Goal: Obtain resource: Download file/media

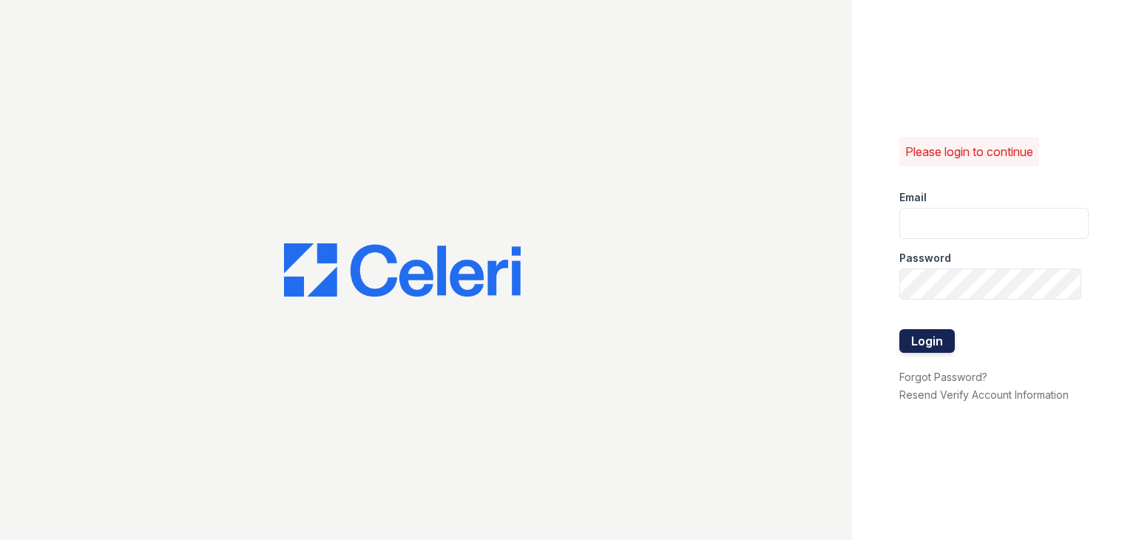
type input "[EMAIL_ADDRESS][DOMAIN_NAME]"
click at [917, 336] on button "Login" at bounding box center [926, 341] width 55 height 24
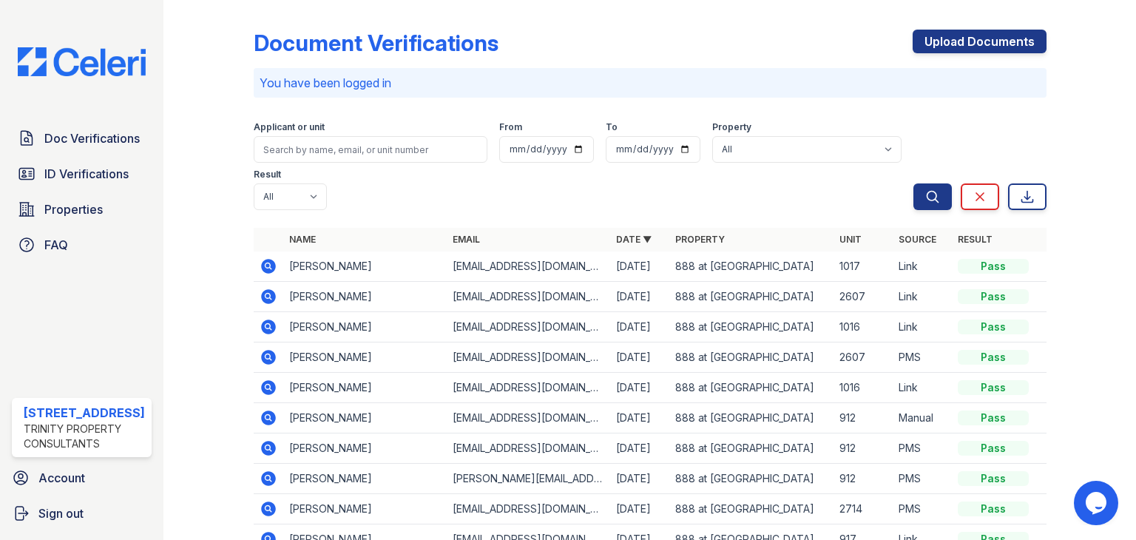
click at [264, 261] on icon at bounding box center [268, 266] width 15 height 15
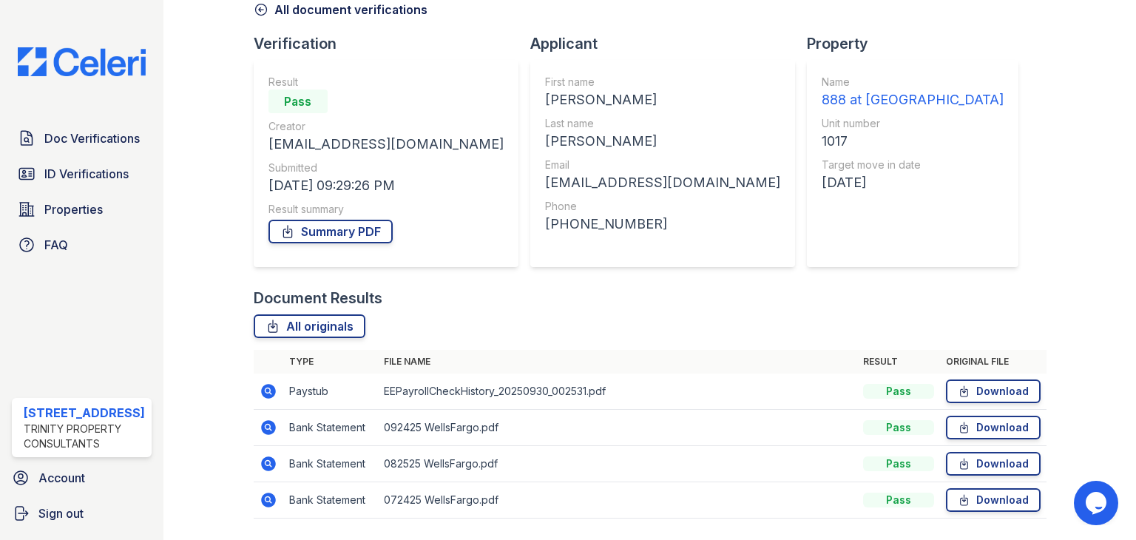
scroll to position [119, 0]
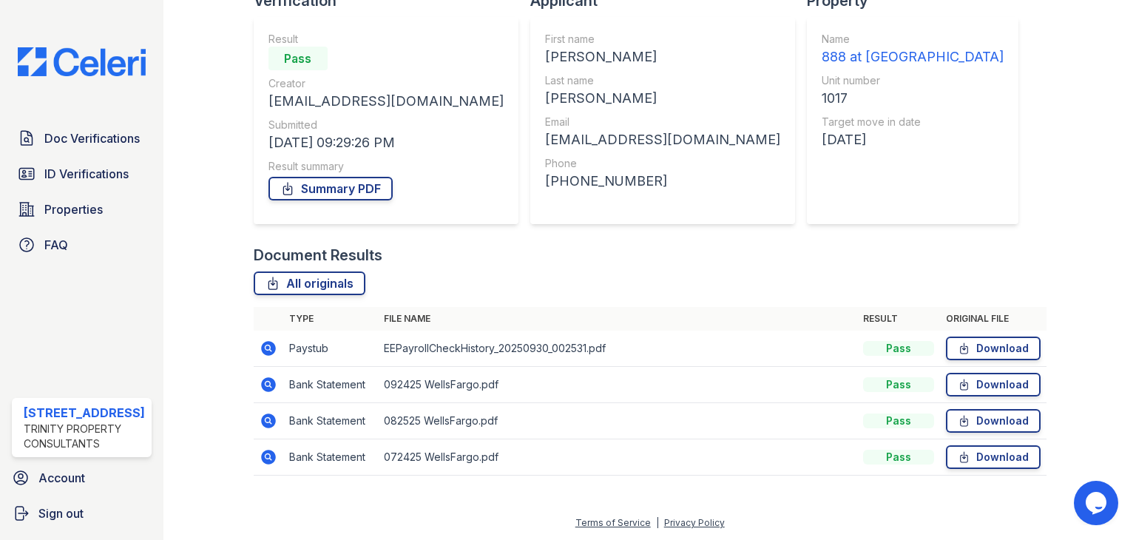
click at [268, 348] on icon at bounding box center [268, 348] width 18 height 18
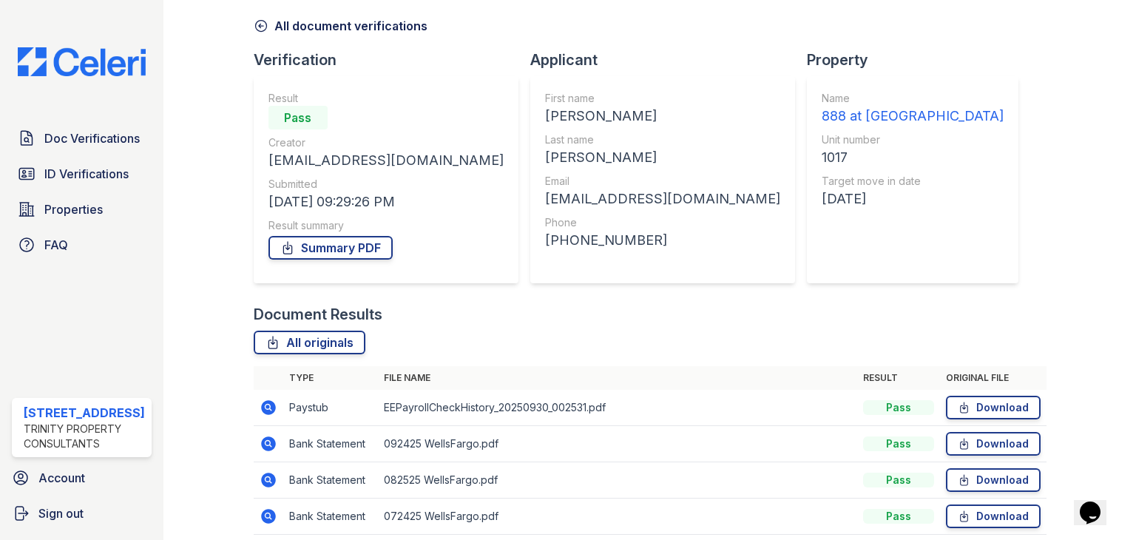
scroll to position [119, 0]
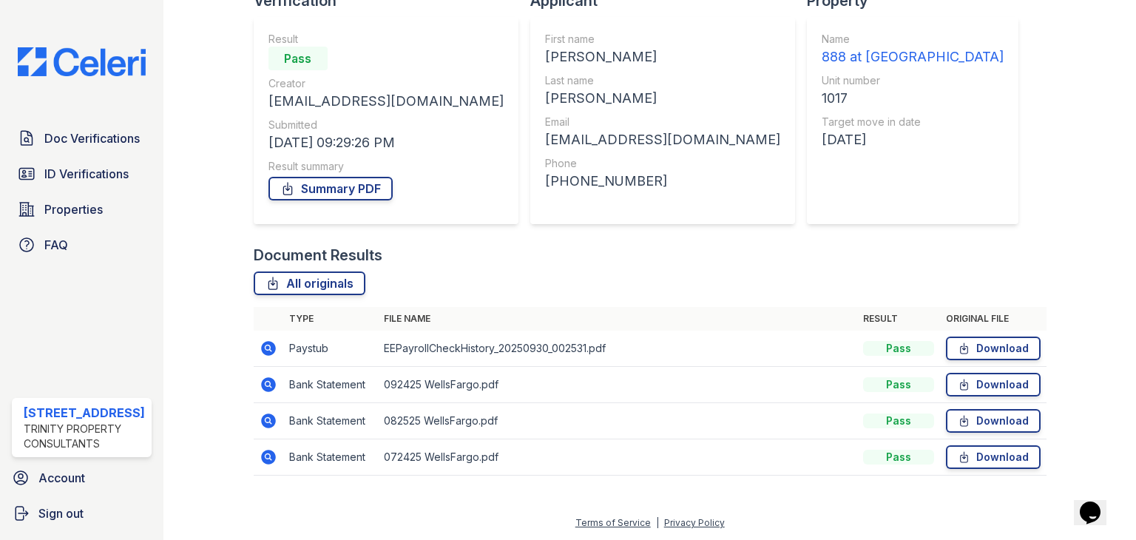
click at [276, 382] on td at bounding box center [269, 385] width 30 height 36
click at [260, 382] on icon at bounding box center [268, 385] width 18 height 18
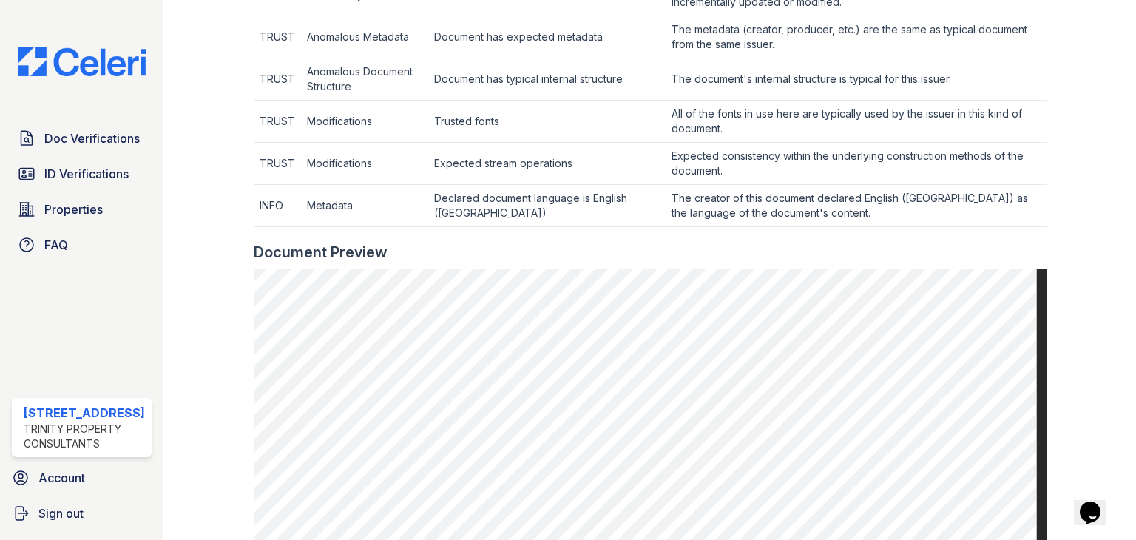
scroll to position [813, 0]
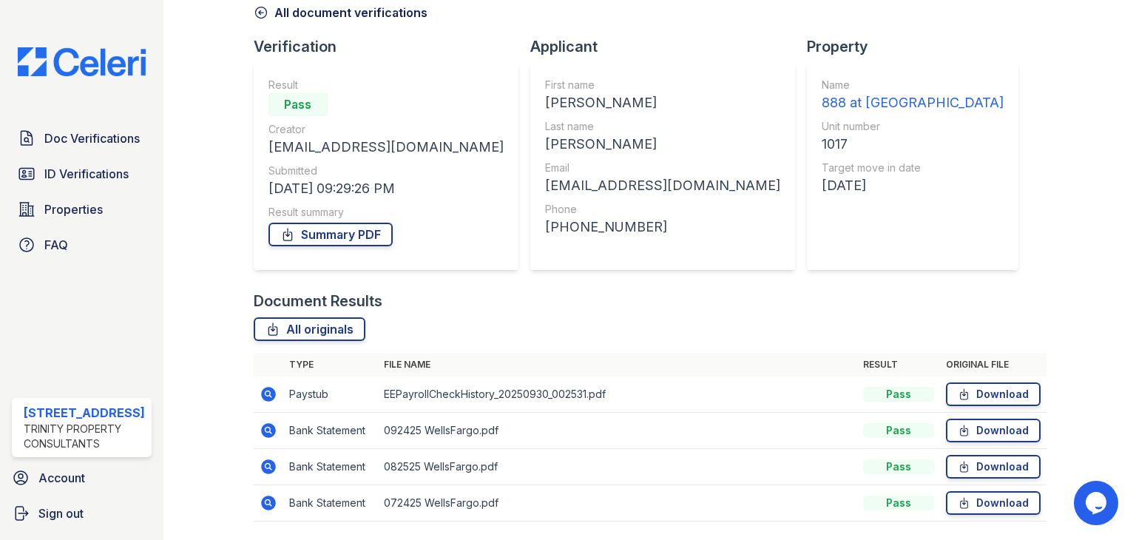
scroll to position [119, 0]
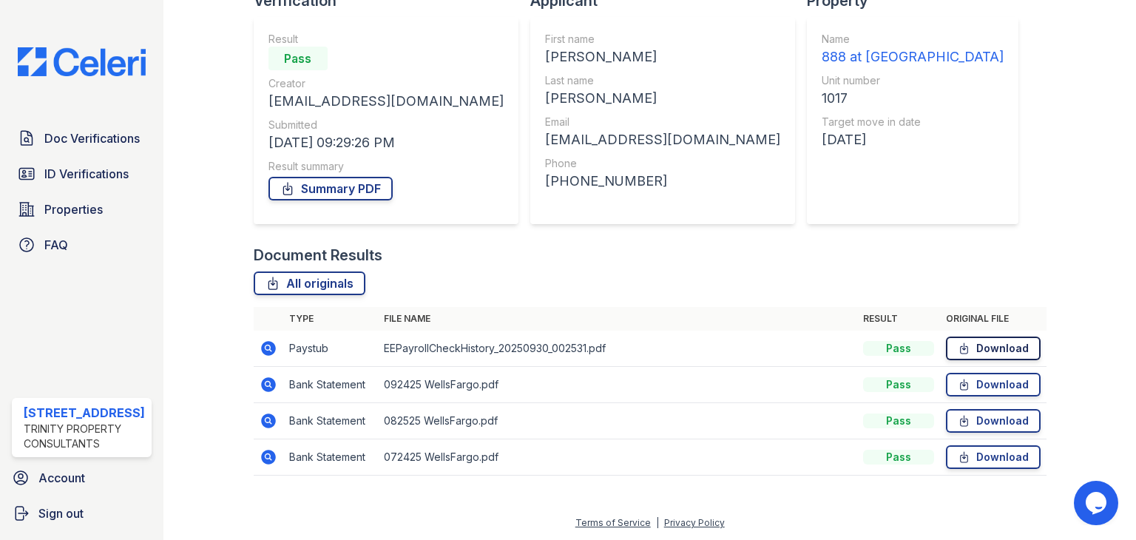
click at [982, 342] on link "Download" at bounding box center [993, 348] width 95 height 24
click at [793, 259] on div "Document Results" at bounding box center [650, 255] width 793 height 21
click at [964, 455] on link "Download" at bounding box center [993, 457] width 95 height 24
click at [957, 424] on icon at bounding box center [963, 420] width 13 height 15
click at [957, 383] on icon at bounding box center [963, 384] width 13 height 15
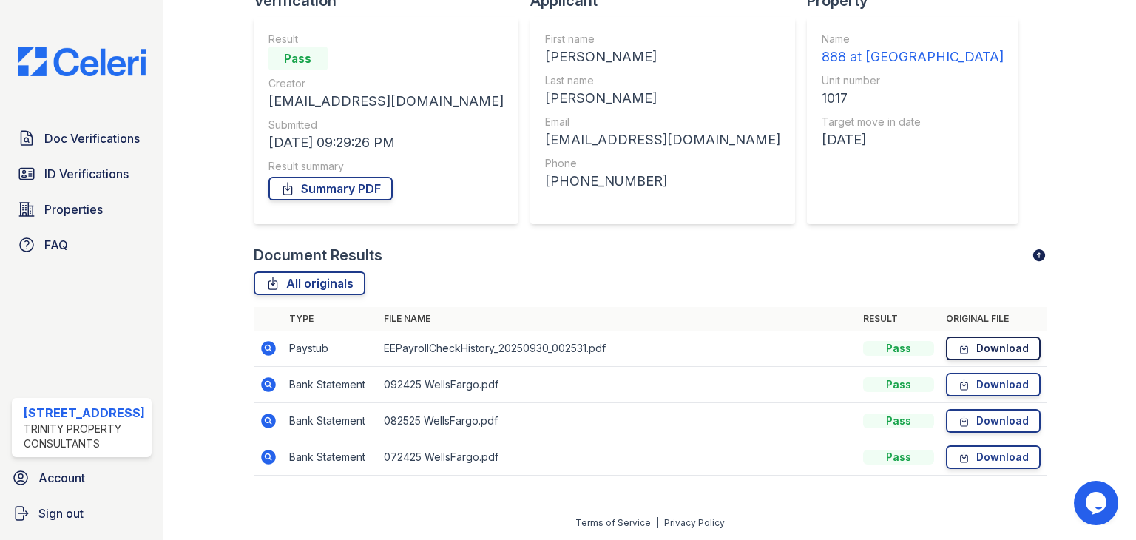
click at [960, 353] on icon at bounding box center [963, 348] width 7 height 10
click at [322, 186] on link "Summary PDF" at bounding box center [330, 189] width 124 height 24
click at [109, 142] on span "Doc Verifications" at bounding box center [91, 138] width 95 height 18
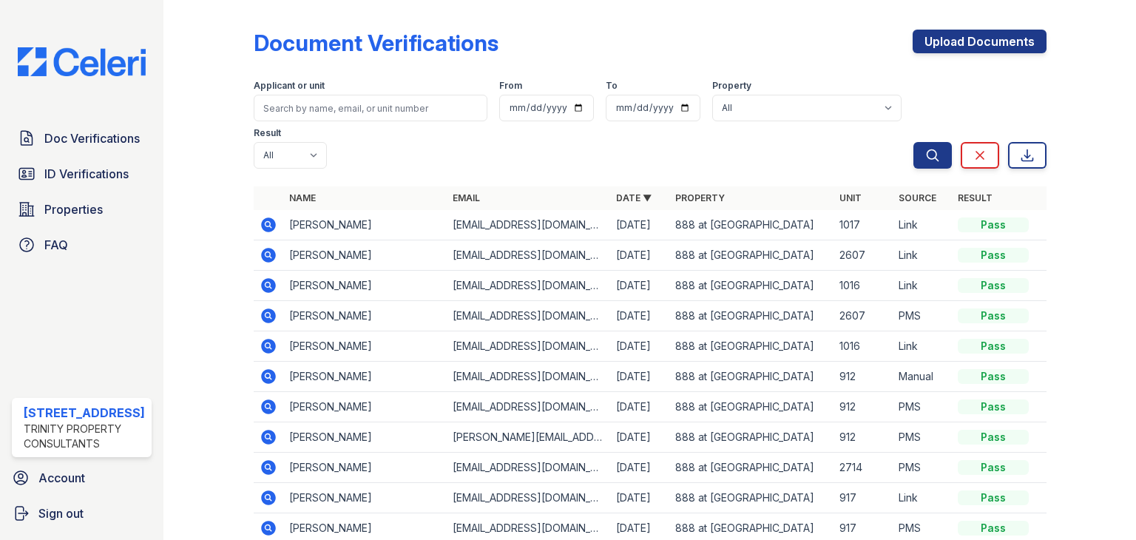
click at [74, 172] on span "ID Verifications" at bounding box center [86, 174] width 84 height 18
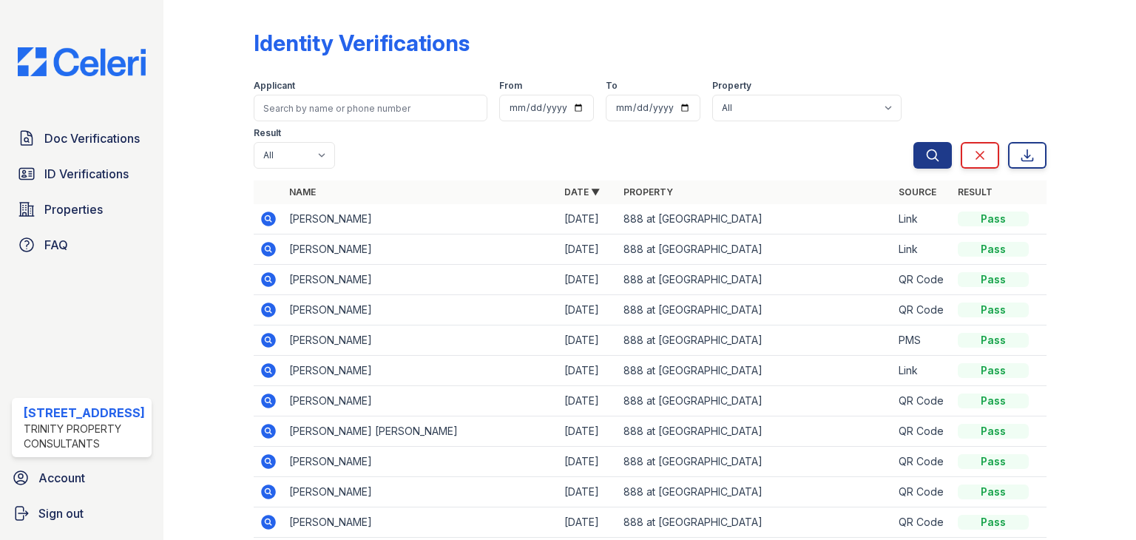
click at [261, 249] on icon at bounding box center [268, 249] width 15 height 15
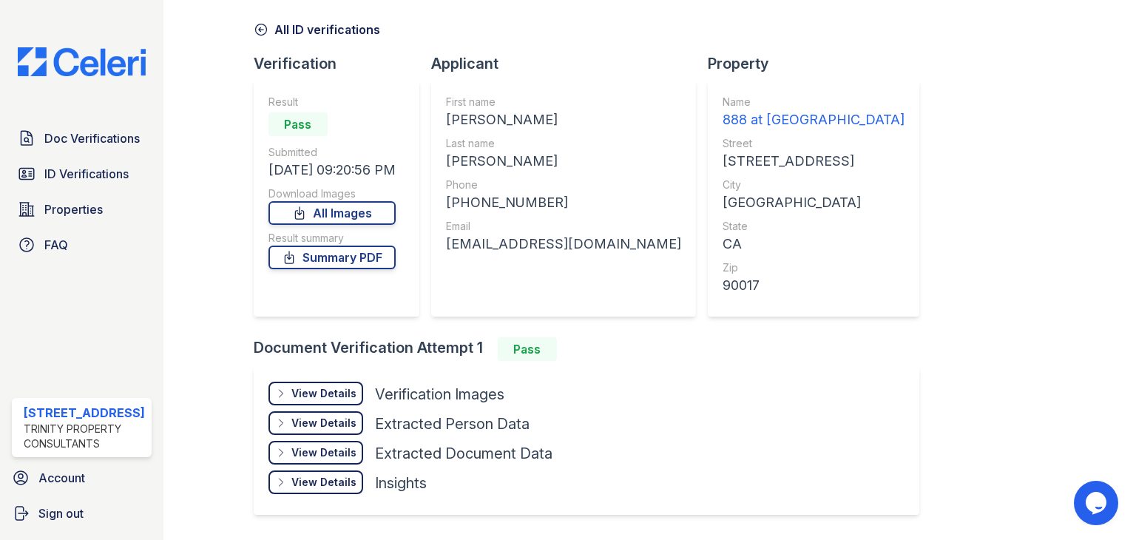
scroll to position [100, 0]
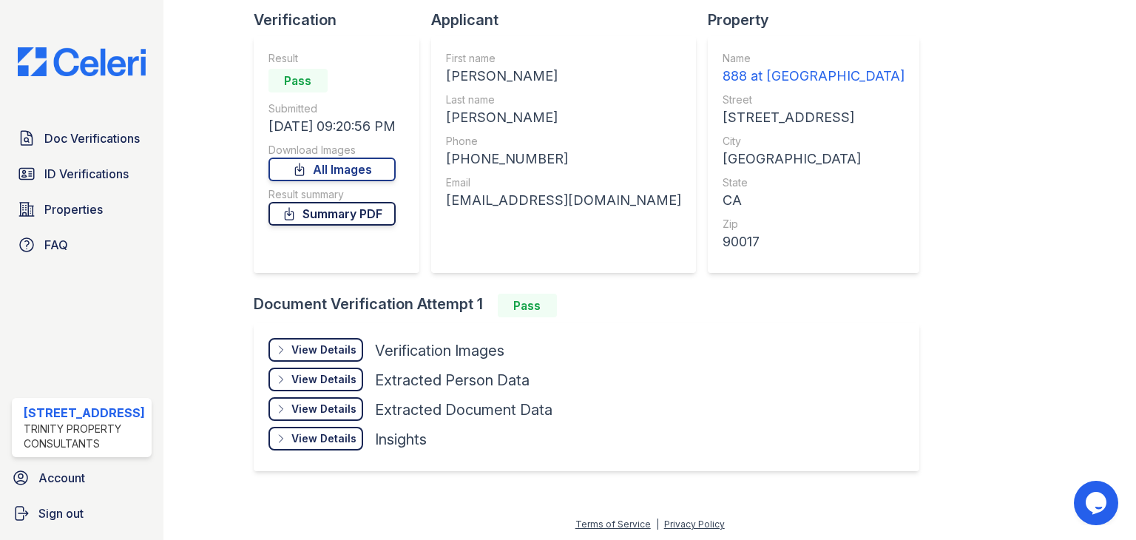
drag, startPoint x: 305, startPoint y: 214, endPoint x: 336, endPoint y: 211, distance: 31.9
click at [305, 214] on link "Summary PDF" at bounding box center [331, 214] width 127 height 24
click at [315, 164] on link "All Images" at bounding box center [331, 169] width 127 height 24
